Goal: Task Accomplishment & Management: Complete application form

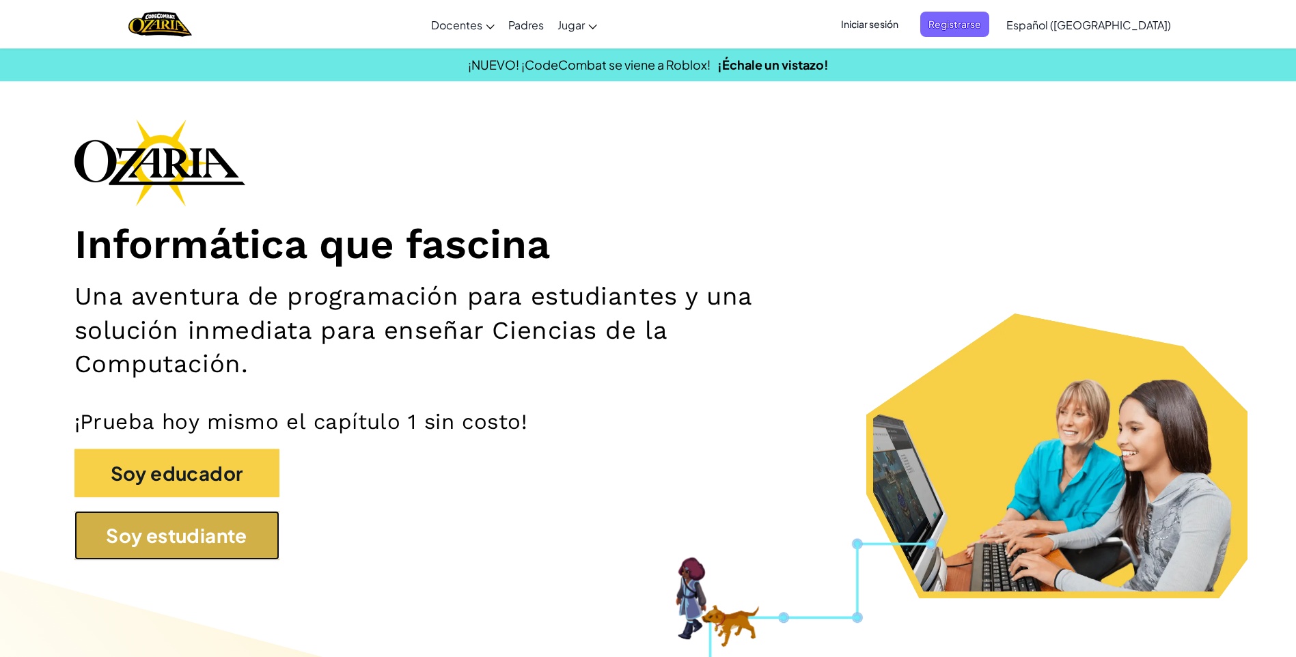
click at [152, 532] on button "Soy estudiante" at bounding box center [176, 535] width 205 height 49
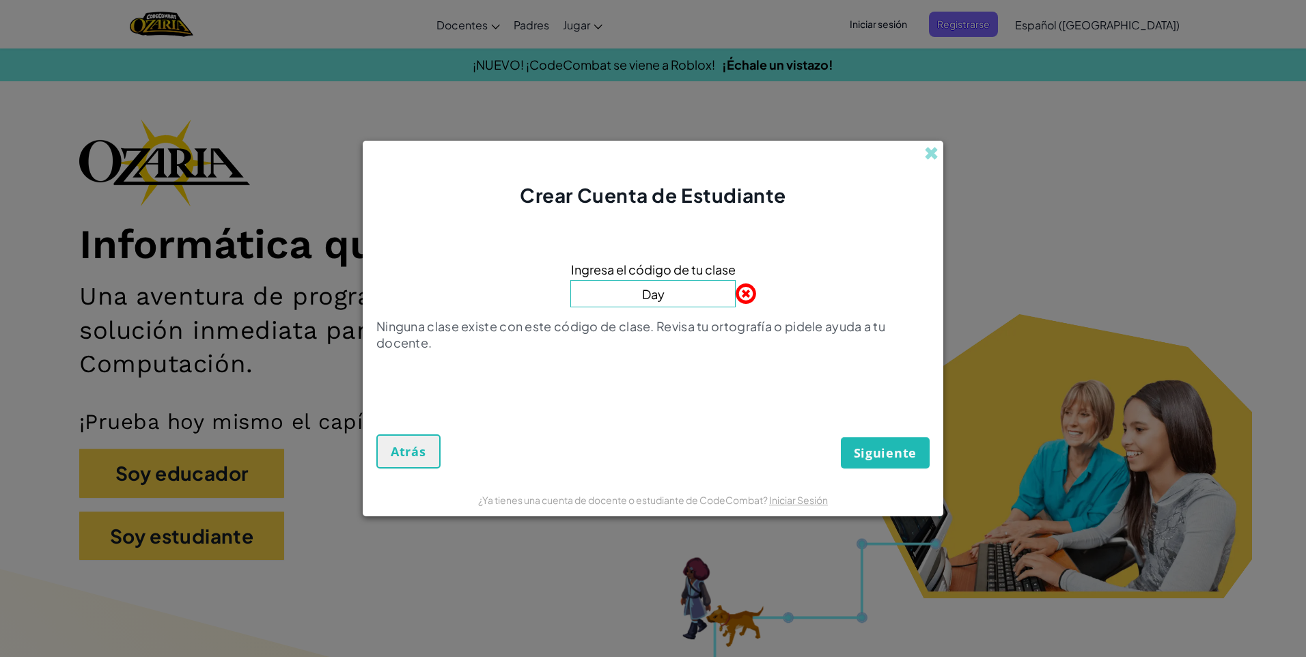
type input "DayBellFork"
click at [877, 452] on span "Siguiente" at bounding box center [885, 453] width 63 height 16
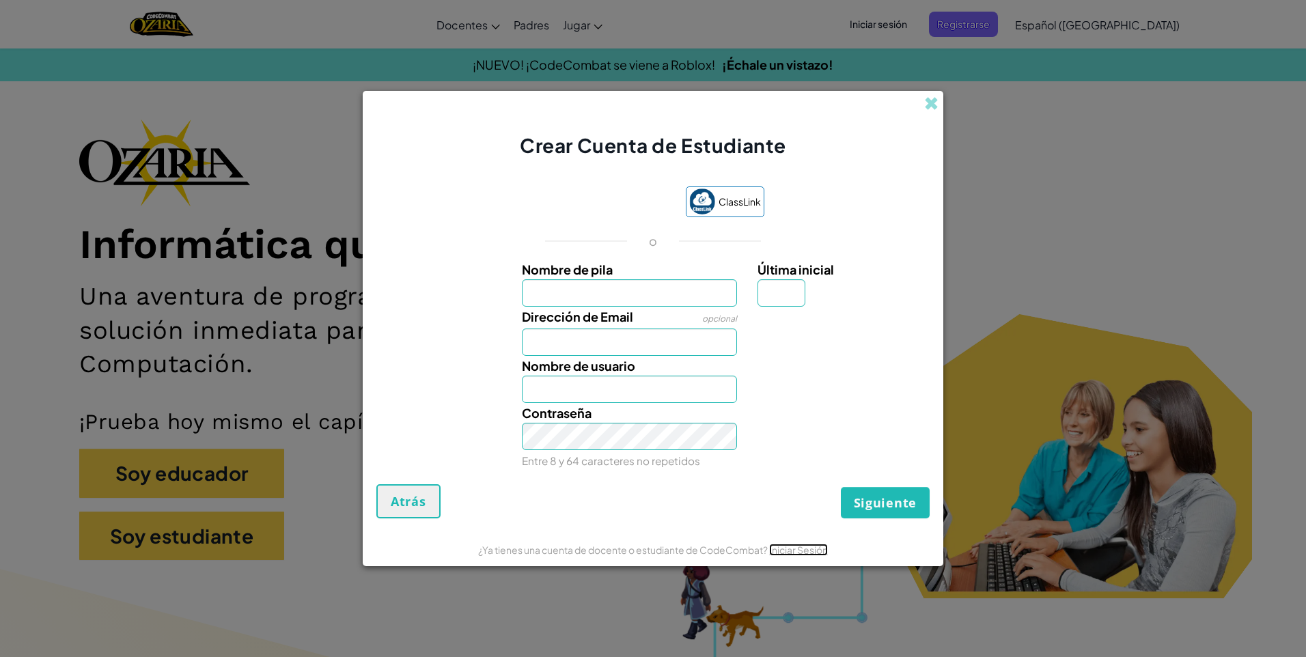
click at [780, 553] on link "Iniciar Sesión" at bounding box center [798, 550] width 59 height 12
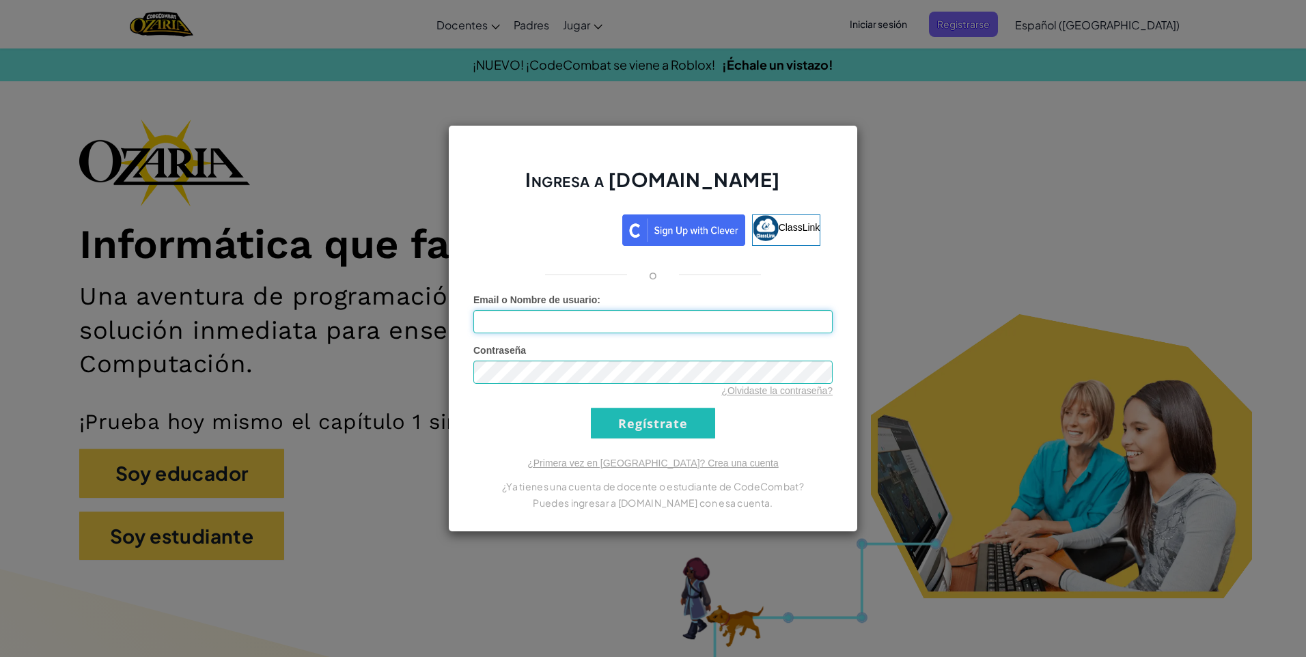
click at [577, 317] on input "Email o Nombre de usuario :" at bounding box center [653, 321] width 359 height 23
type input "[EMAIL_ADDRESS][DOMAIN_NAME]"
click at [689, 431] on input "Regístrate" at bounding box center [653, 423] width 124 height 31
